Goal: Find specific page/section

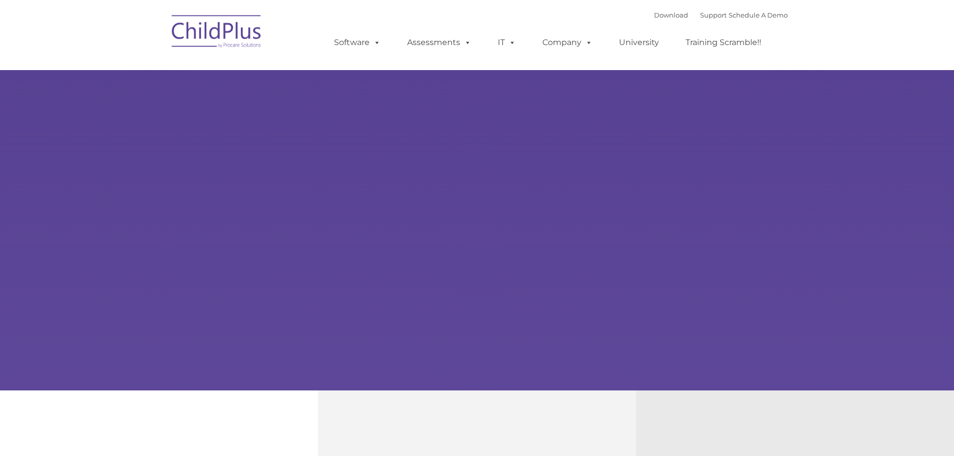
type input ""
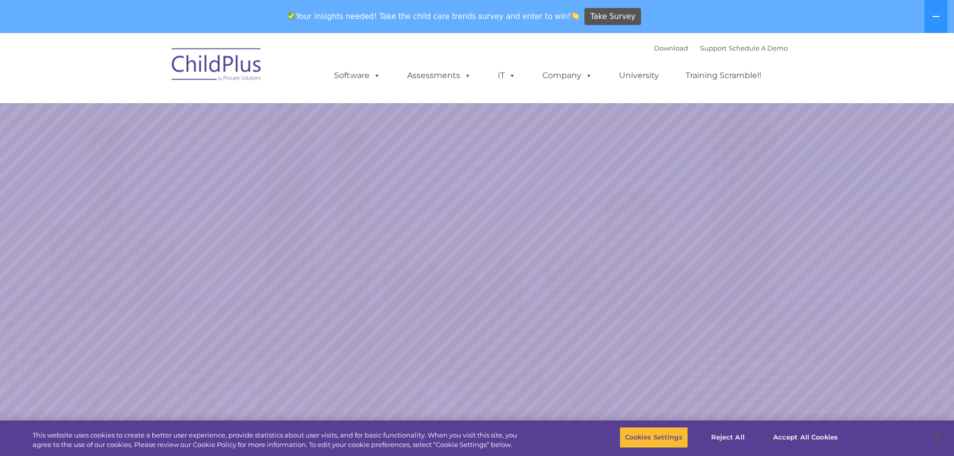
select select "MEDIUM"
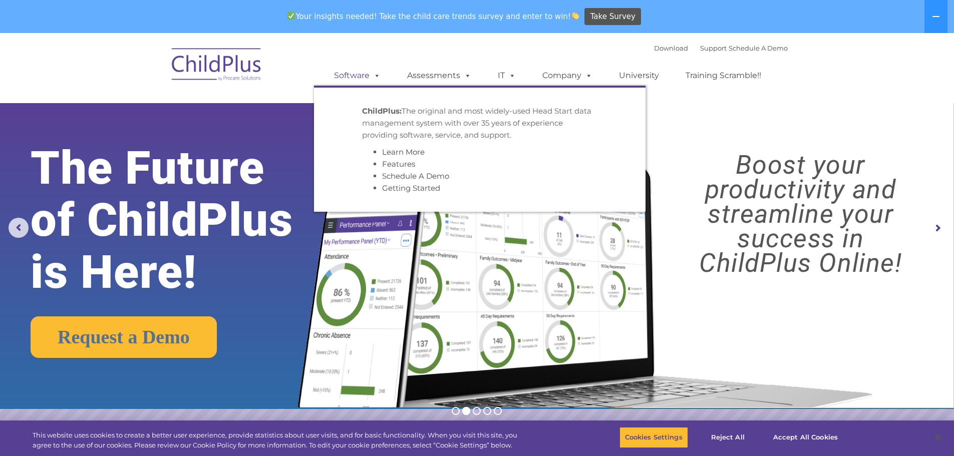
click at [367, 80] on link "Software" at bounding box center [357, 76] width 67 height 20
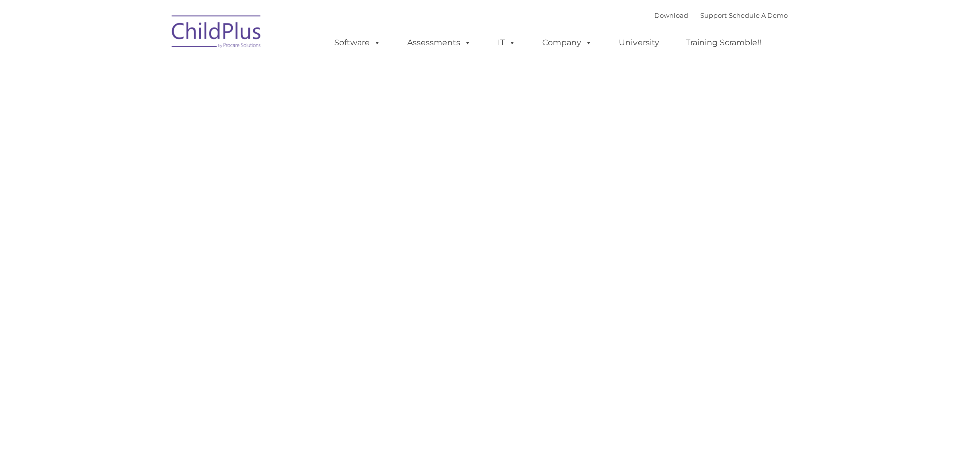
type input ""
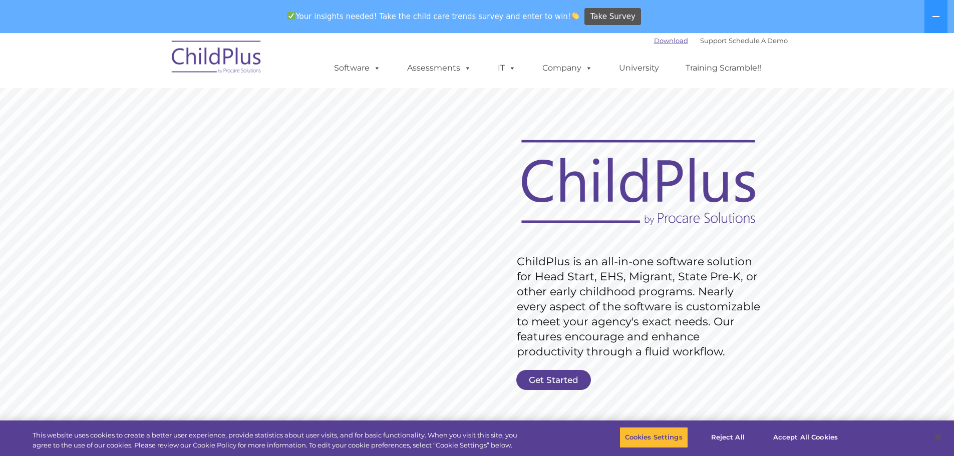
click at [665, 41] on link "Download" at bounding box center [671, 41] width 34 height 8
click at [700, 40] on link "Support" at bounding box center [713, 41] width 27 height 8
